Goal: Find contact information: Find contact information

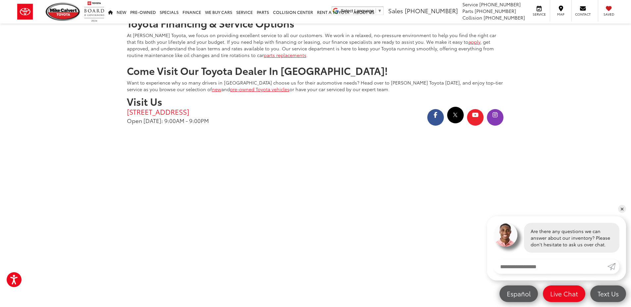
scroll to position [1367, 0]
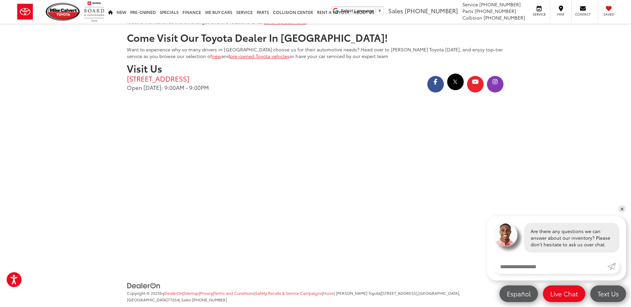
drag, startPoint x: 434, startPoint y: 292, endPoint x: 417, endPoint y: 292, distance: 17.2
click at [432, 292] on ul "Copyright © 2025 by DealerOn | Sitemap | Privacy | Terms and Conditions | Safet…" at bounding box center [314, 296] width 379 height 28
drag, startPoint x: 388, startPoint y: 277, endPoint x: 467, endPoint y: 275, distance: 78.9
click at [460, 290] on span "| [PERSON_NAME] Toyota | [STREET_ADDRESS] | Sales: [PHONE_NUMBER]" at bounding box center [293, 296] width 333 height 12
click at [405, 289] on li "Copyright © 2025 by DealerOn | Sitemap | Privacy | Terms and Conditions | Safet…" at bounding box center [314, 295] width 379 height 13
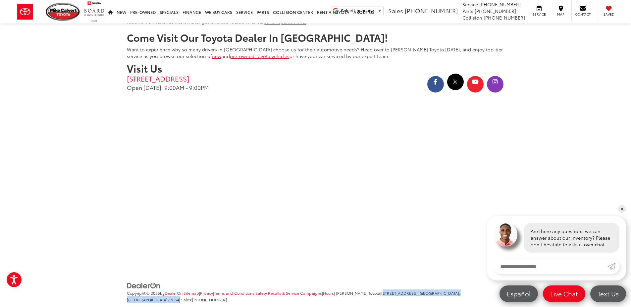
drag, startPoint x: 388, startPoint y: 277, endPoint x: 454, endPoint y: 280, distance: 66.0
click at [460, 290] on span "| [PERSON_NAME] Toyota | [STREET_ADDRESS] | Sales: [PHONE_NUMBER]" at bounding box center [293, 296] width 333 height 12
copy span "[STREET_ADDRESS]"
drag, startPoint x: 348, startPoint y: 277, endPoint x: 375, endPoint y: 277, distance: 27.2
click at [384, 290] on span "| [PERSON_NAME] Toyota | [STREET_ADDRESS] | Sales: [PHONE_NUMBER]" at bounding box center [293, 296] width 333 height 12
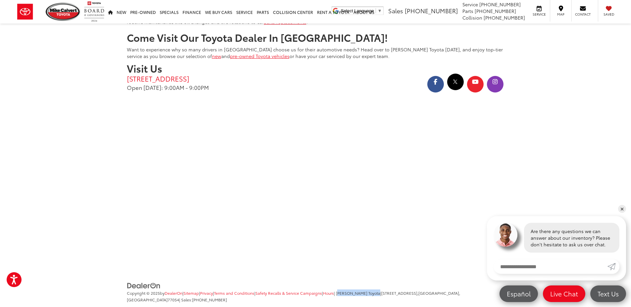
copy span "[PERSON_NAME] Toyota"
